Goal: Task Accomplishment & Management: Use online tool/utility

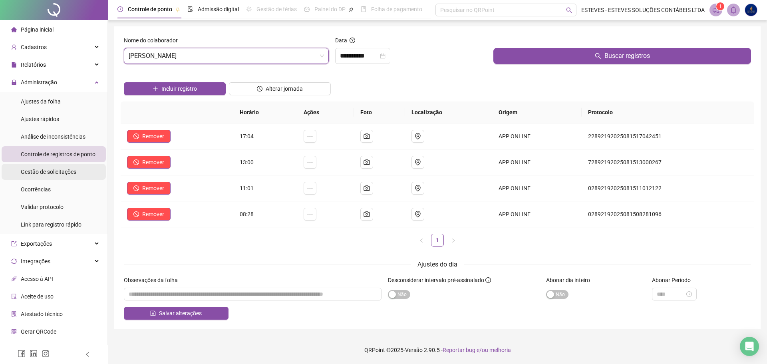
click at [46, 171] on span "Gestão de solicitações" at bounding box center [49, 172] width 56 height 6
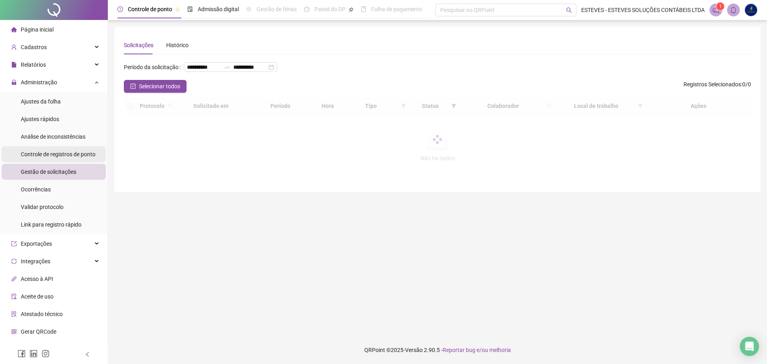
click at [61, 157] on span "Controle de registros de ponto" at bounding box center [58, 154] width 75 height 6
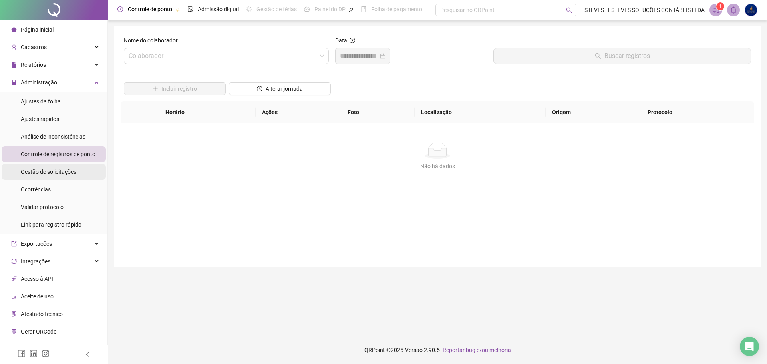
click at [63, 169] on span "Gestão de solicitações" at bounding box center [49, 172] width 56 height 6
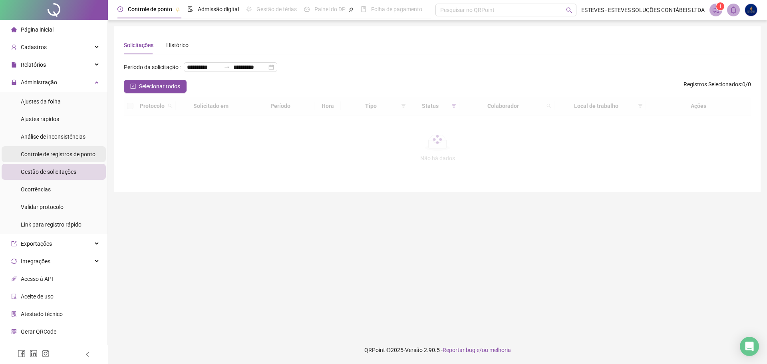
click at [78, 146] on div "Controle de registros de ponto" at bounding box center [58, 154] width 75 height 16
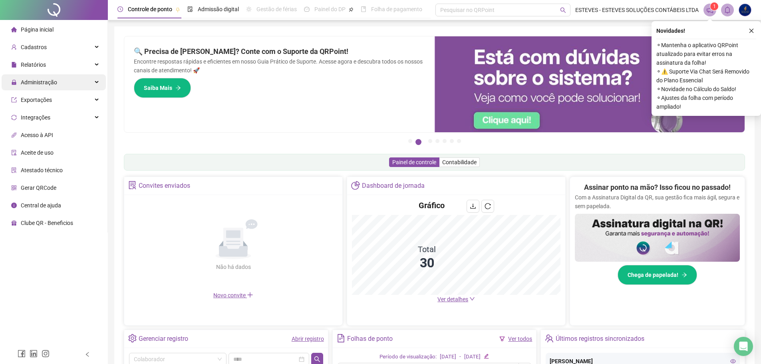
click at [44, 80] on span "Administração" at bounding box center [39, 82] width 36 height 6
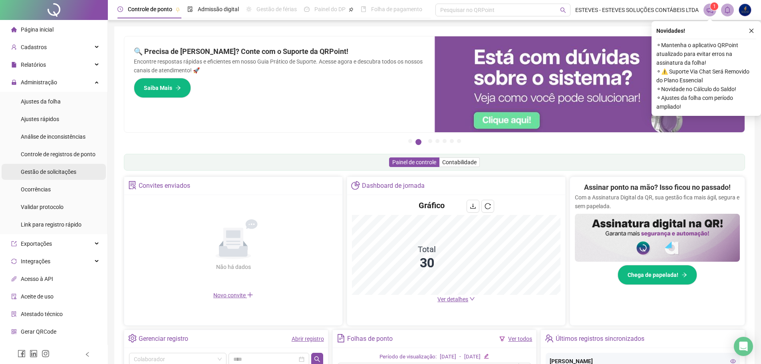
click at [50, 171] on span "Gestão de solicitações" at bounding box center [49, 172] width 56 height 6
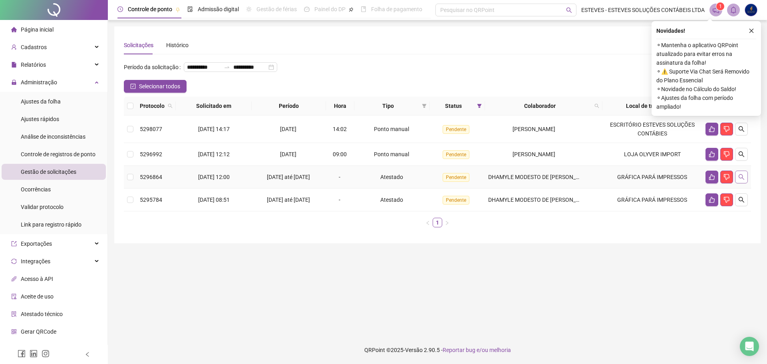
click at [739, 180] on icon "search" at bounding box center [742, 177] width 6 height 6
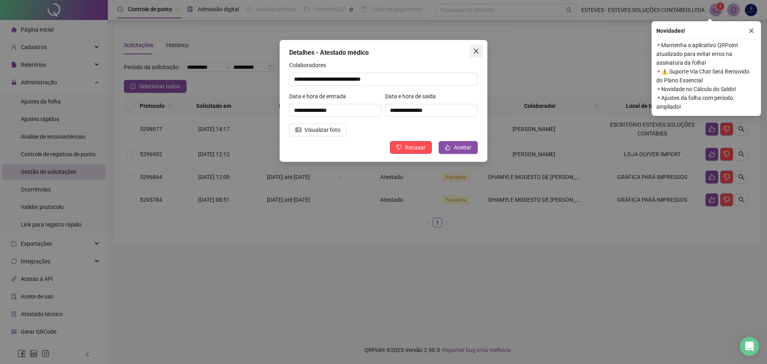
click at [477, 49] on icon "close" at bounding box center [476, 51] width 6 height 6
